Goal: Task Accomplishment & Management: Complete application form

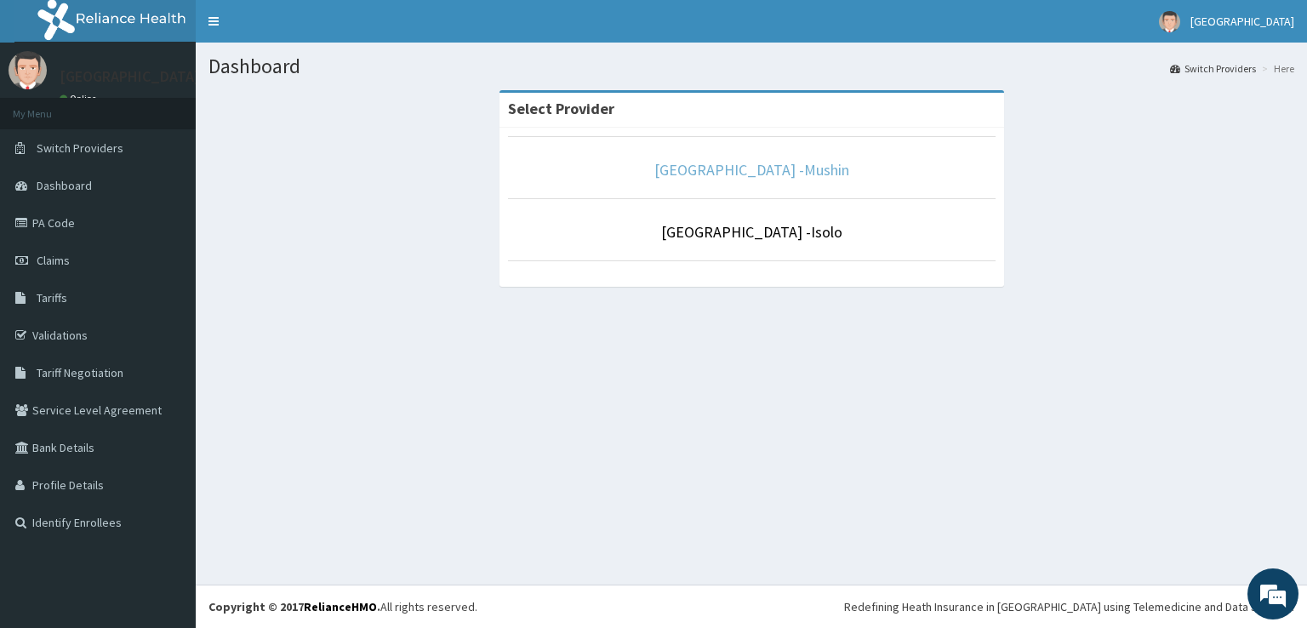
click at [733, 173] on link "[GEOGRAPHIC_DATA] -Mushin" at bounding box center [751, 170] width 195 height 20
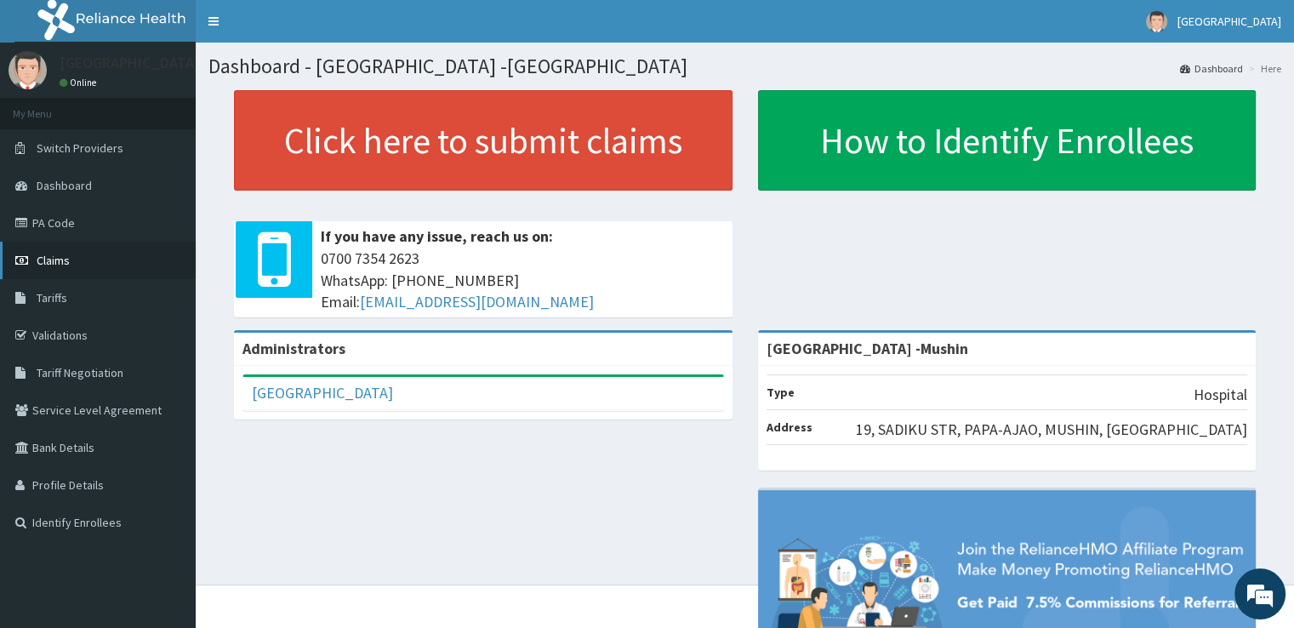
drag, startPoint x: 596, startPoint y: 284, endPoint x: 51, endPoint y: 262, distance: 545.7
click at [51, 262] on span "Claims" at bounding box center [53, 260] width 33 height 15
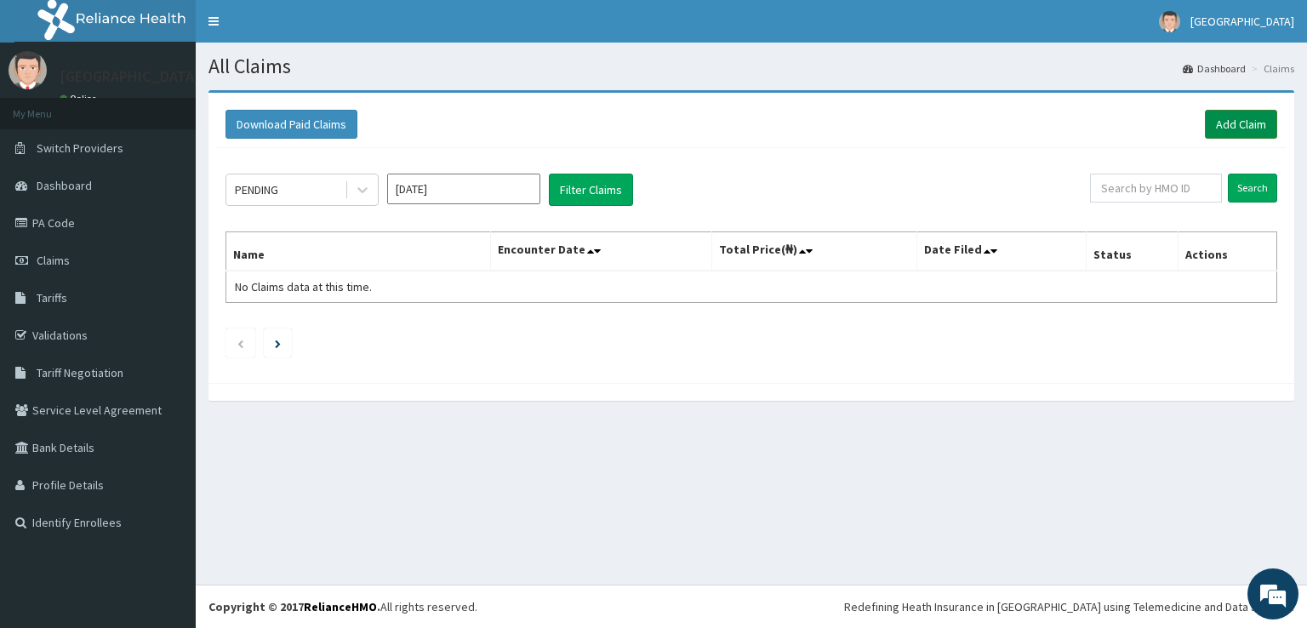
click at [1251, 115] on link "Add Claim" at bounding box center [1241, 124] width 72 height 29
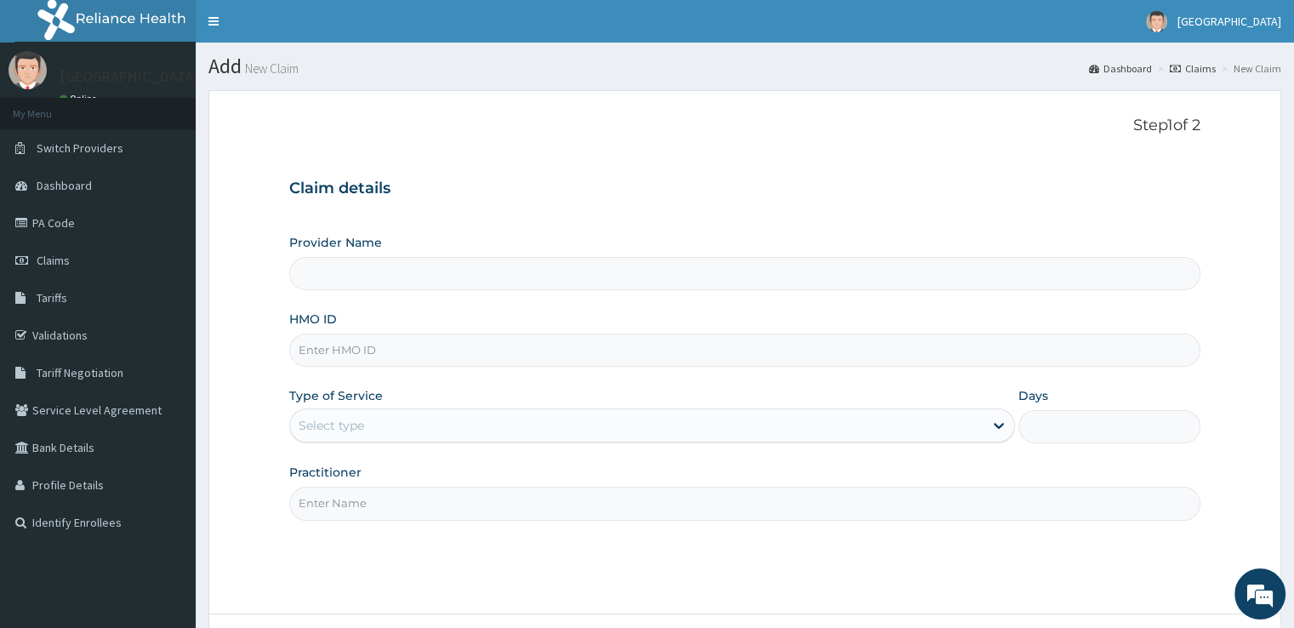
type input "[GEOGRAPHIC_DATA] -Mushin"
click at [364, 354] on input "HMO ID" at bounding box center [744, 349] width 910 height 33
type input "w"
type input "WTC/10143/B"
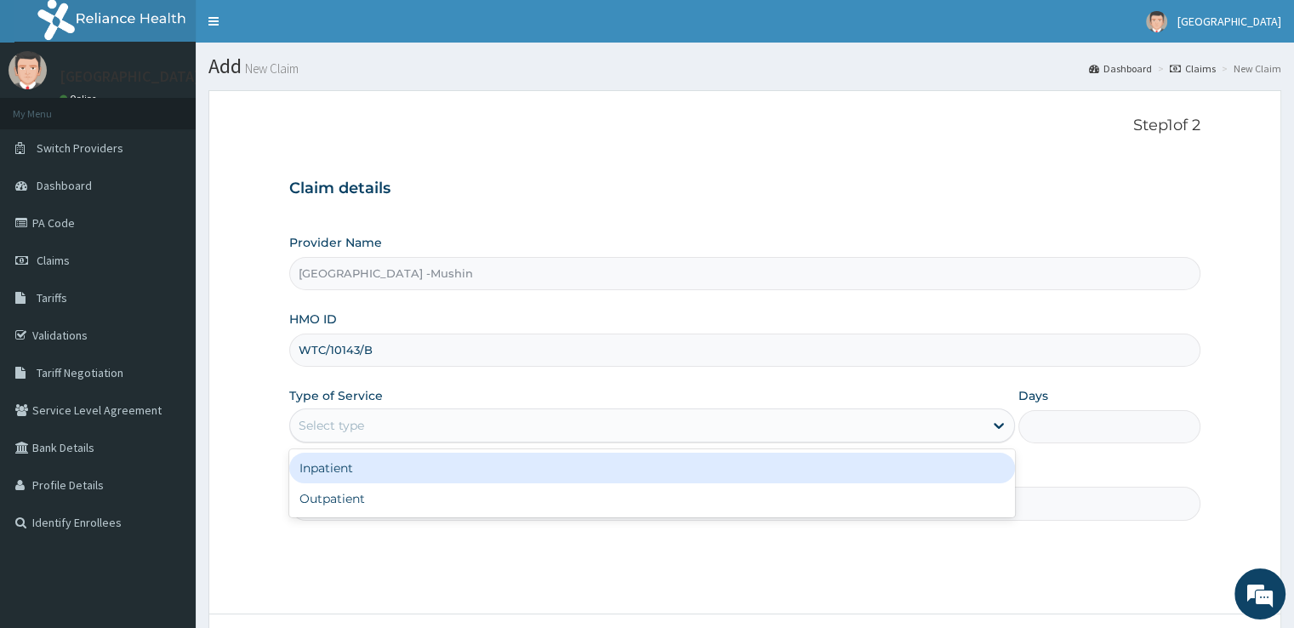
click at [359, 419] on div "Select type" at bounding box center [332, 425] width 66 height 17
click at [348, 472] on div "Inpatient" at bounding box center [652, 468] width 726 height 31
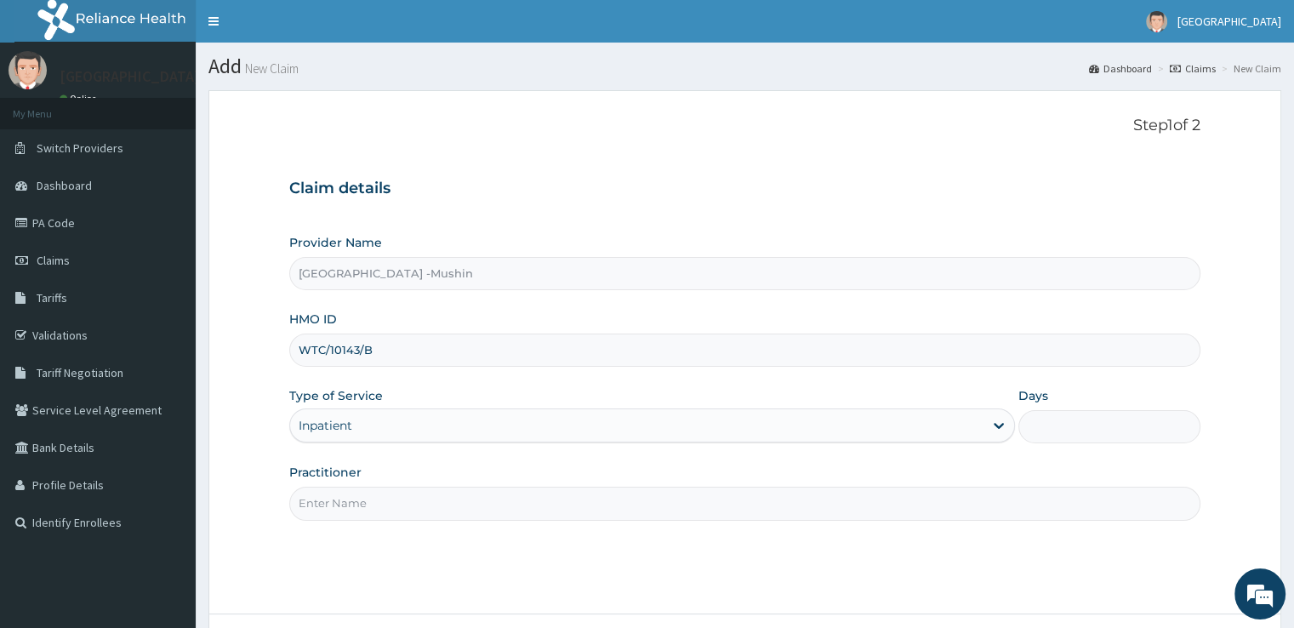
click at [400, 430] on div "Inpatient" at bounding box center [636, 425] width 693 height 27
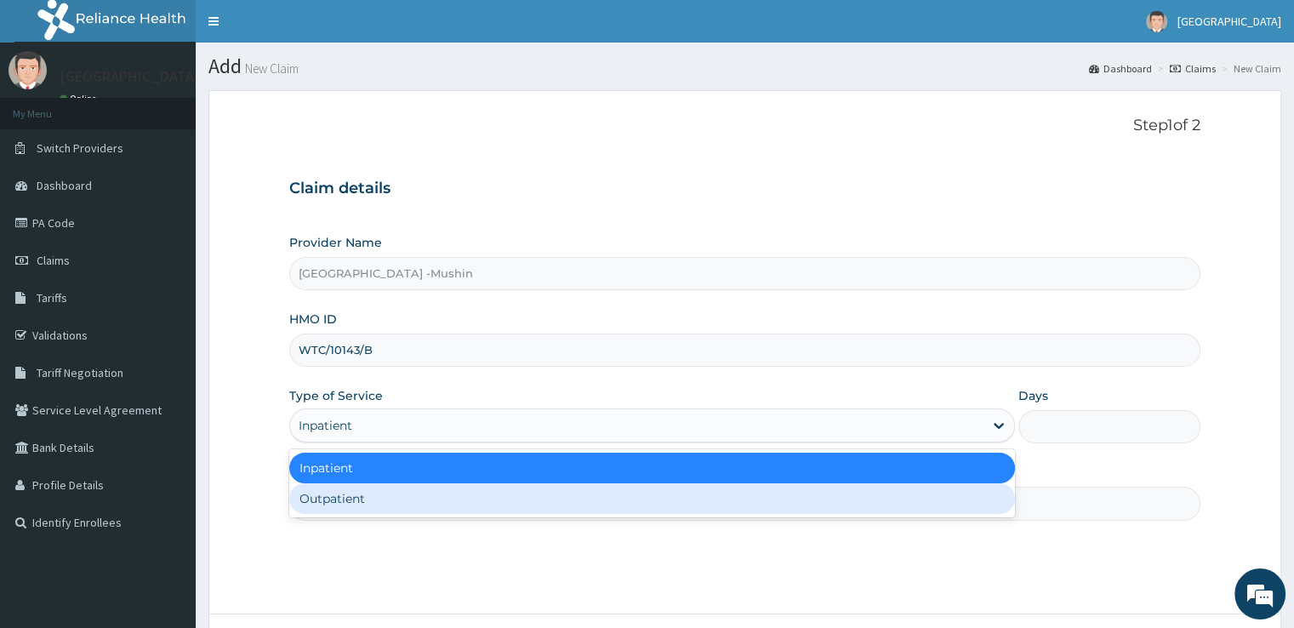
click at [368, 498] on div "Outpatient" at bounding box center [652, 498] width 726 height 31
type input "1"
